Goal: Entertainment & Leisure: Consume media (video, audio)

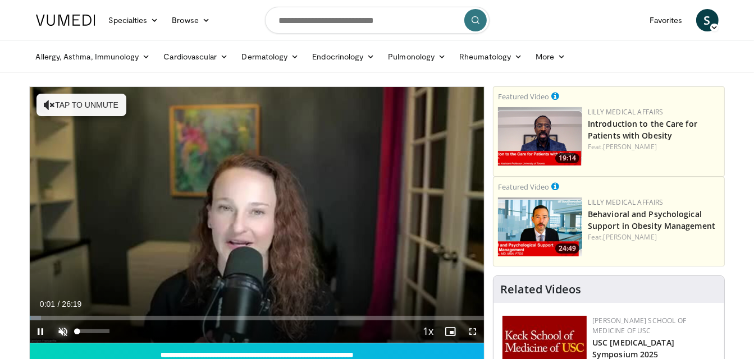
click at [62, 336] on span "Video Player" at bounding box center [63, 332] width 22 height 22
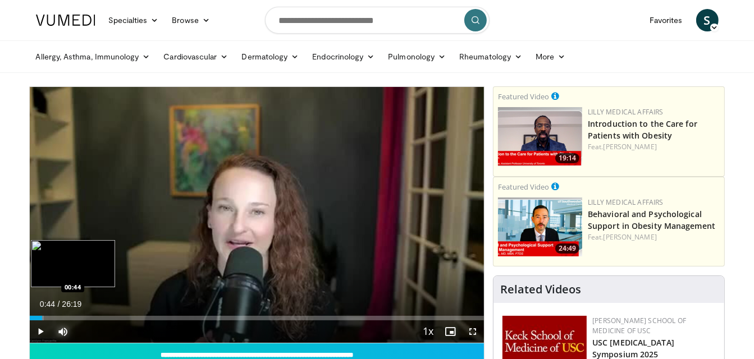
click at [42, 316] on div "Loaded : 3.16% 00:44 00:44" at bounding box center [257, 318] width 455 height 4
click at [52, 317] on div "Progress Bar" at bounding box center [47, 318] width 27 height 4
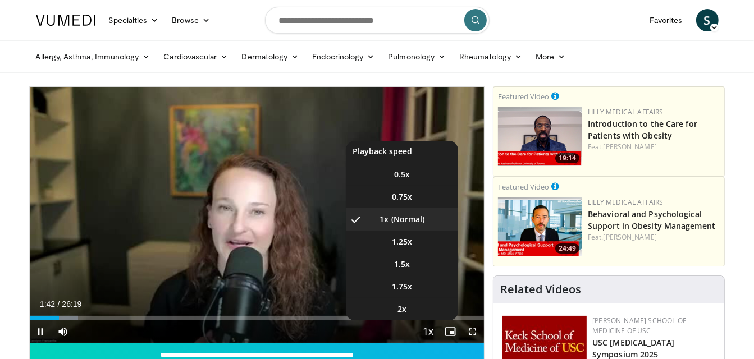
click at [429, 331] on span "Video Player" at bounding box center [428, 332] width 16 height 22
click at [400, 307] on span "2x" at bounding box center [401, 309] width 9 height 11
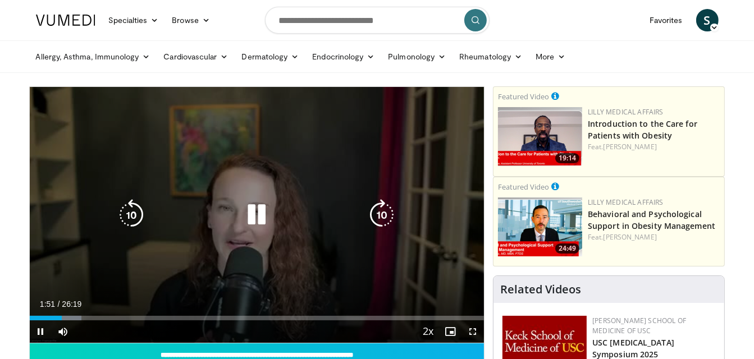
click at [256, 210] on icon "Video Player" at bounding box center [256, 214] width 31 height 31
